Goal: Navigation & Orientation: Find specific page/section

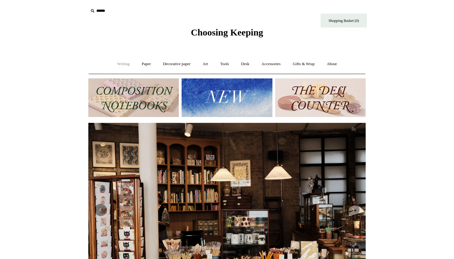
click at [123, 64] on link "Writing +" at bounding box center [123, 64] width 23 height 16
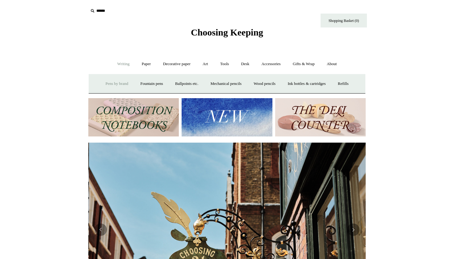
scroll to position [0, 277]
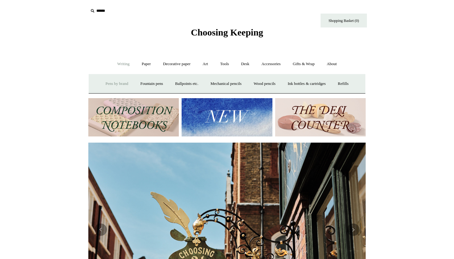
click at [111, 85] on link "Pens by brand +" at bounding box center [117, 84] width 34 height 16
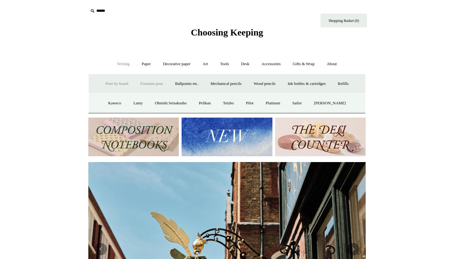
click at [145, 85] on link "Fountain pens +" at bounding box center [152, 84] width 34 height 16
click at [184, 85] on link "Ballpoints etc. +" at bounding box center [187, 84] width 34 height 16
click at [188, 99] on link "Everyday & disposable" at bounding box center [186, 103] width 48 height 16
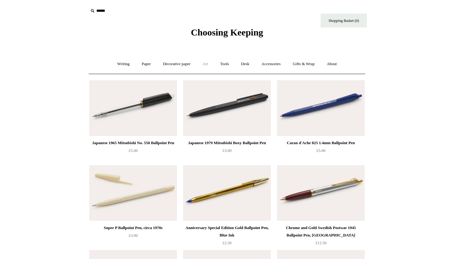
click at [205, 63] on link "Art +" at bounding box center [205, 64] width 16 height 16
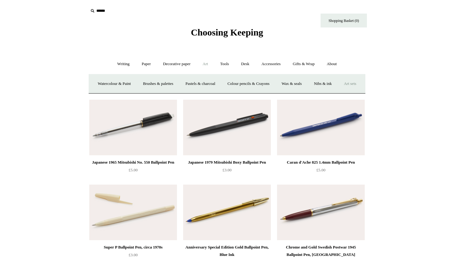
click at [338, 92] on link "Art sets" at bounding box center [349, 84] width 23 height 16
